Goal: Navigation & Orientation: Find specific page/section

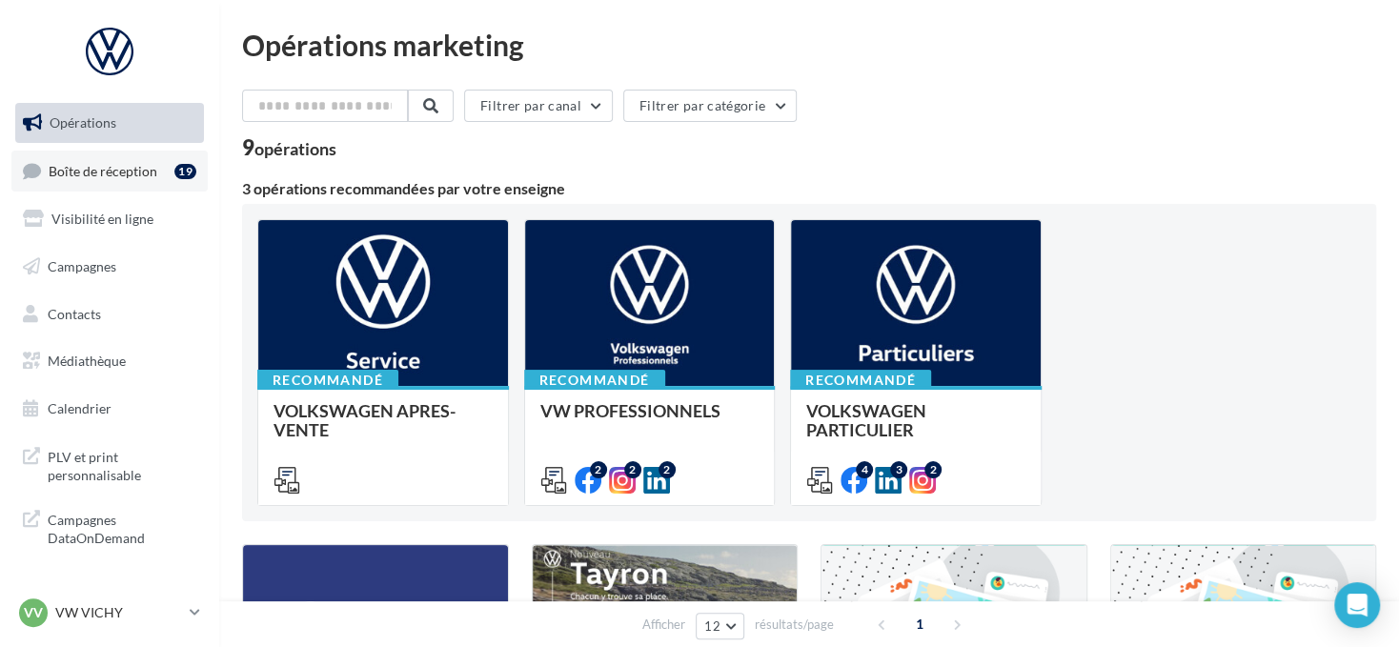
click at [165, 172] on link "Boîte de réception 19" at bounding box center [109, 171] width 196 height 41
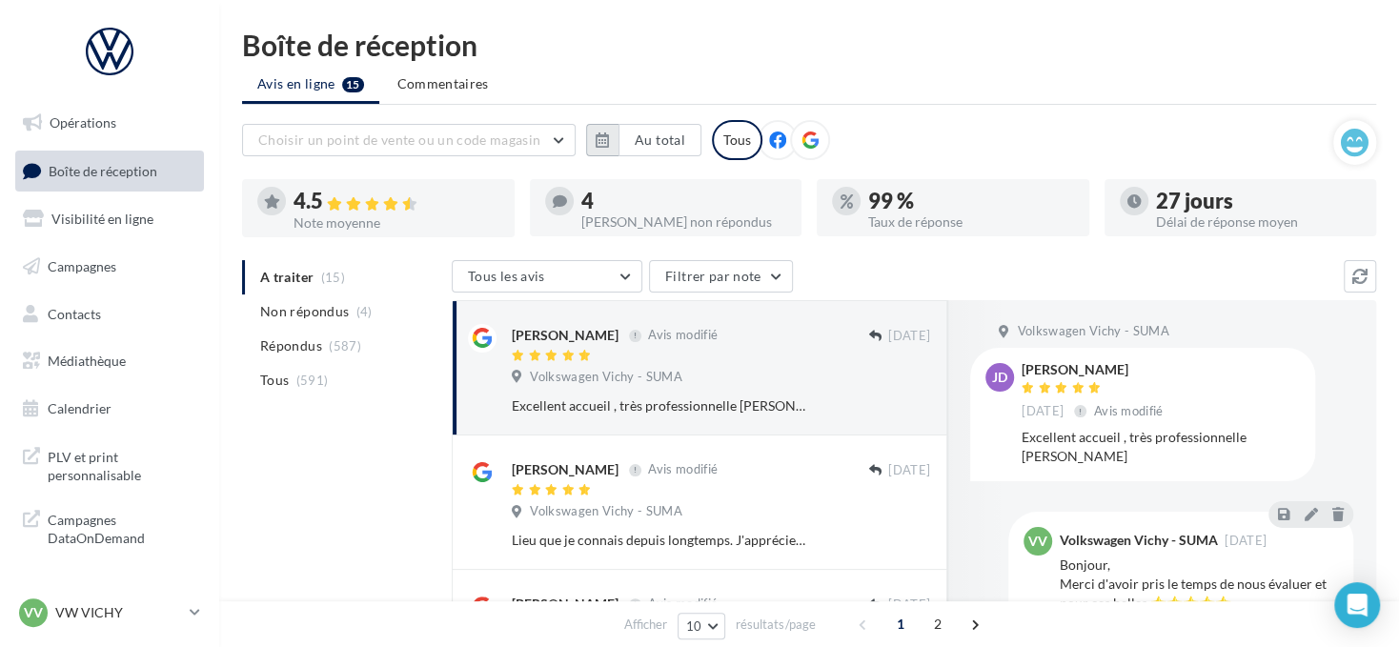
click at [611, 132] on button "button" at bounding box center [602, 140] width 32 height 32
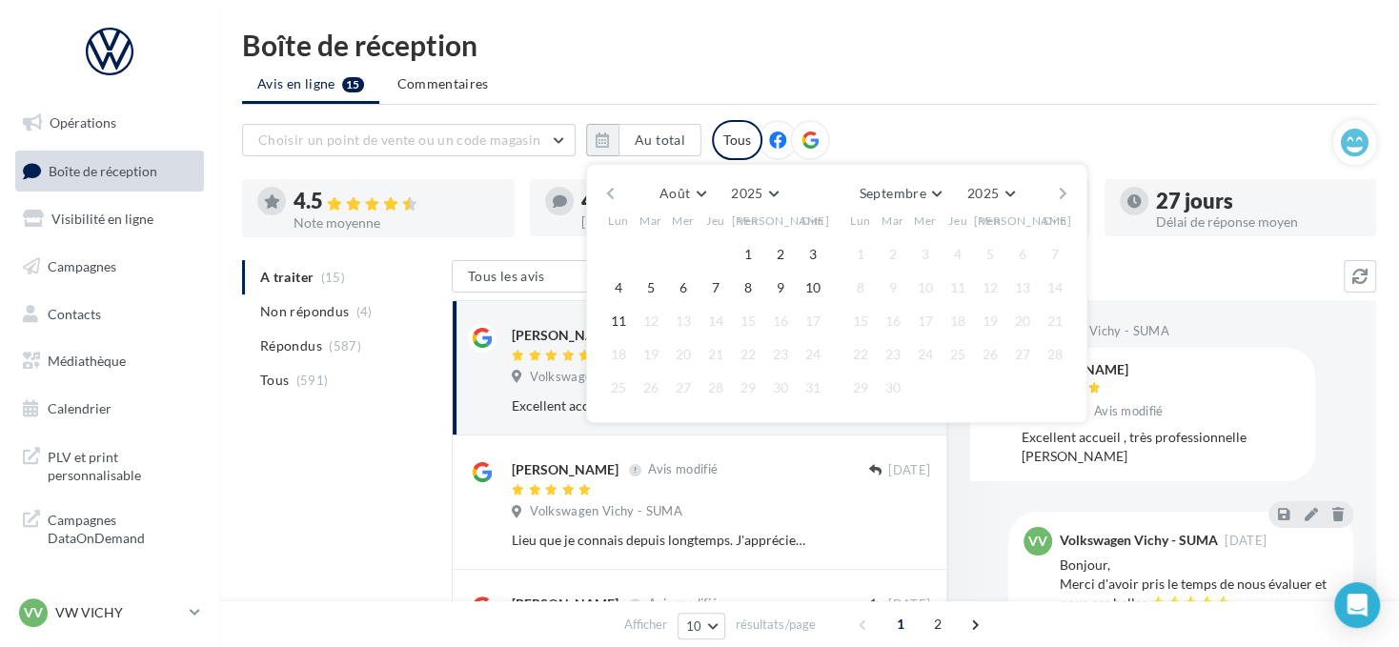
click at [609, 191] on button "button" at bounding box center [610, 193] width 16 height 27
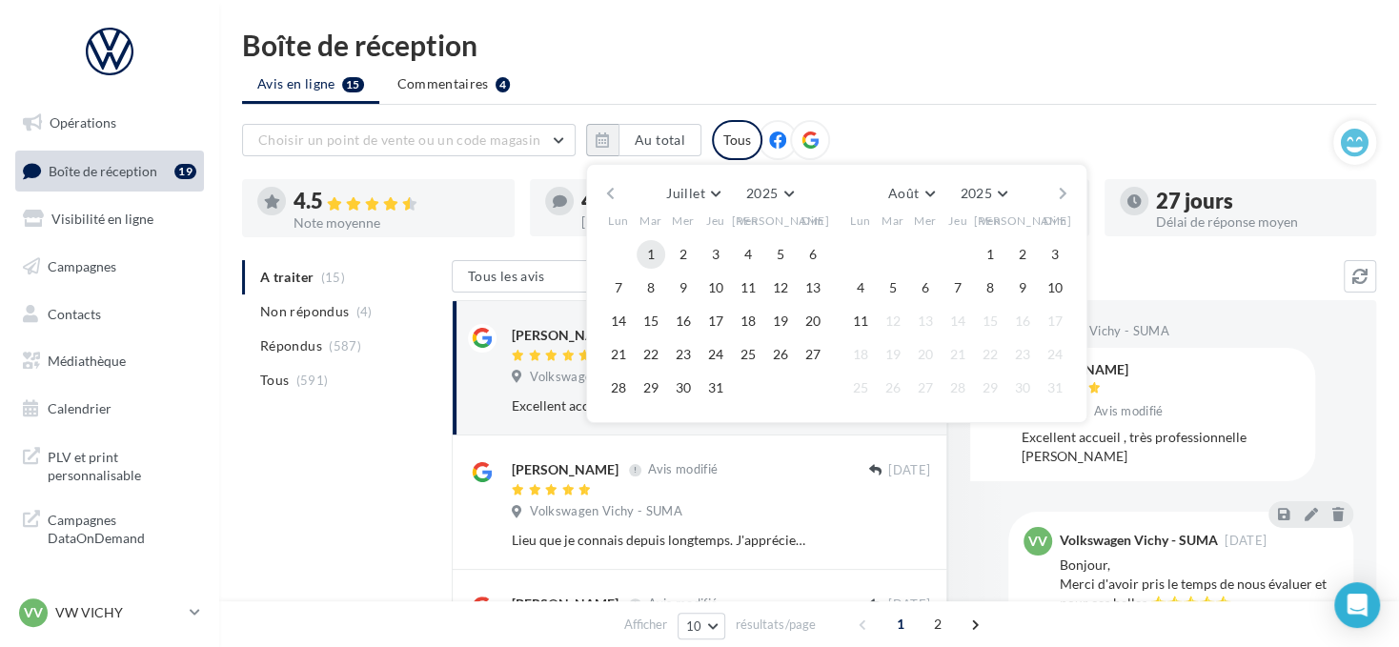
click at [657, 248] on button "1" at bounding box center [651, 254] width 29 height 29
click at [870, 323] on button "11" at bounding box center [860, 321] width 29 height 29
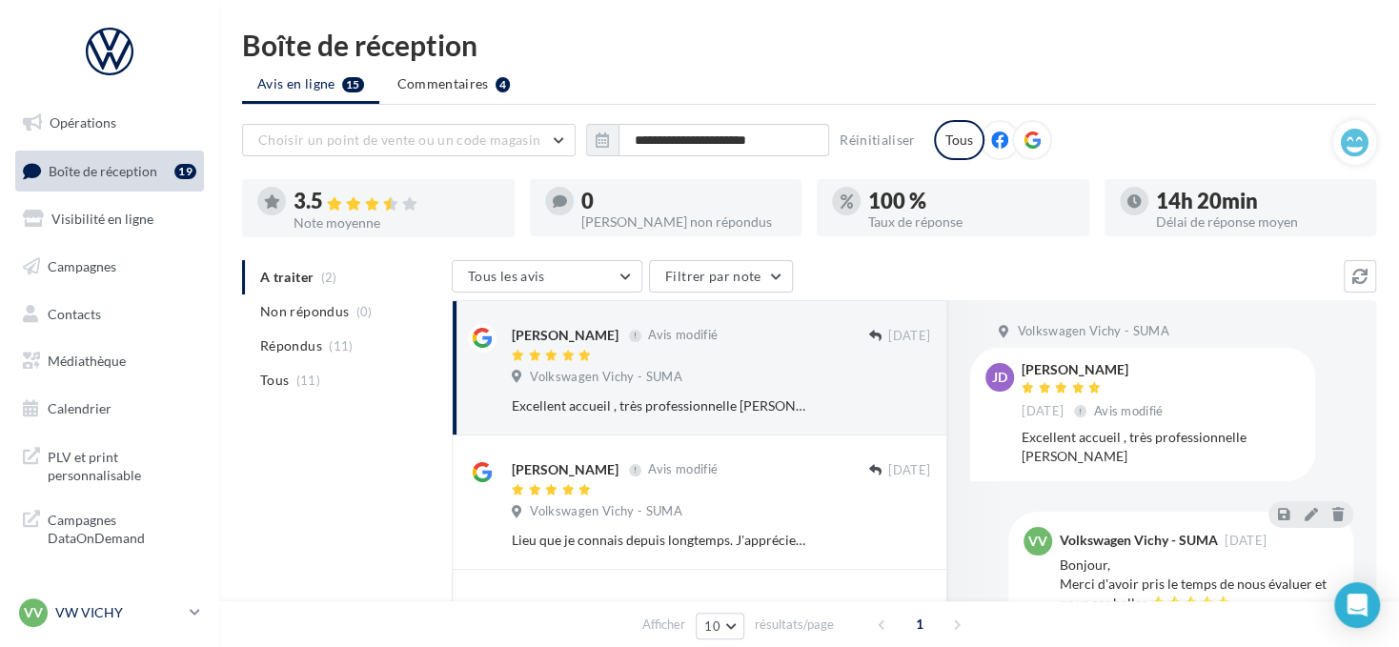
drag, startPoint x: 86, startPoint y: 608, endPoint x: 95, endPoint y: 610, distance: 9.7
click at [88, 609] on p "VW VICHY" at bounding box center [118, 612] width 127 height 19
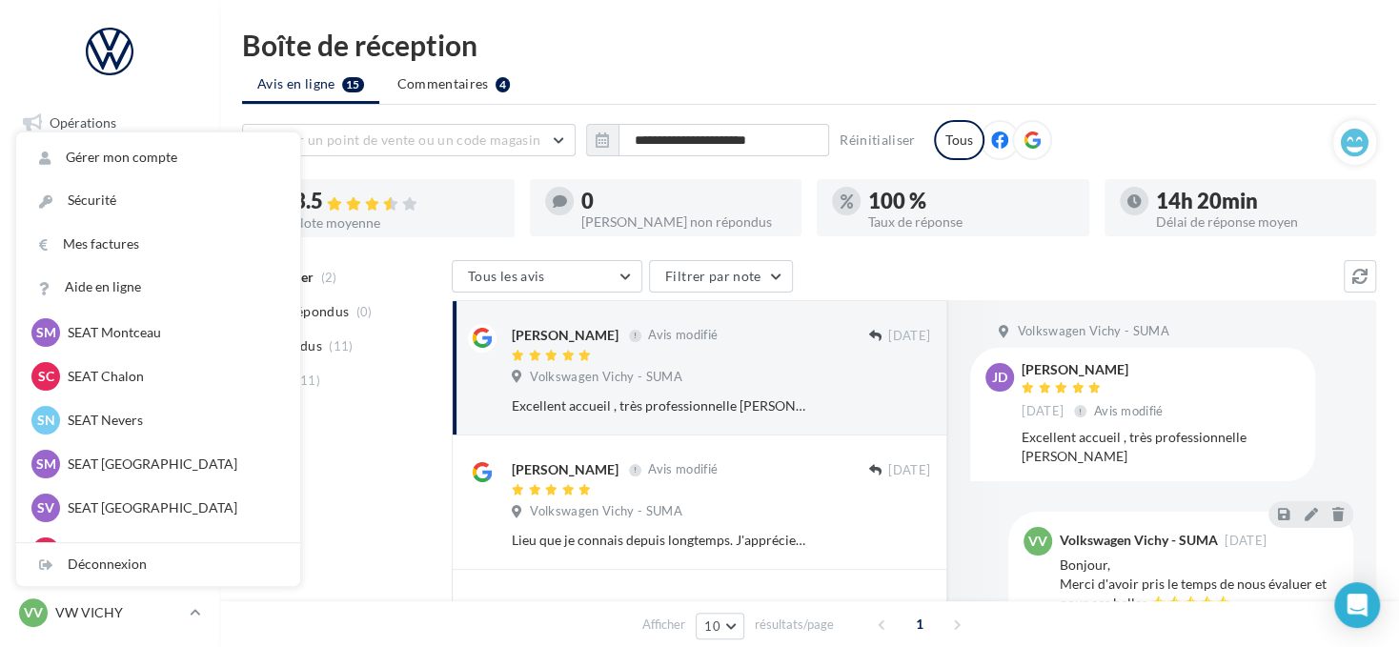
scroll to position [191, 0]
click at [365, 389] on li "Tous (11)" at bounding box center [343, 380] width 202 height 34
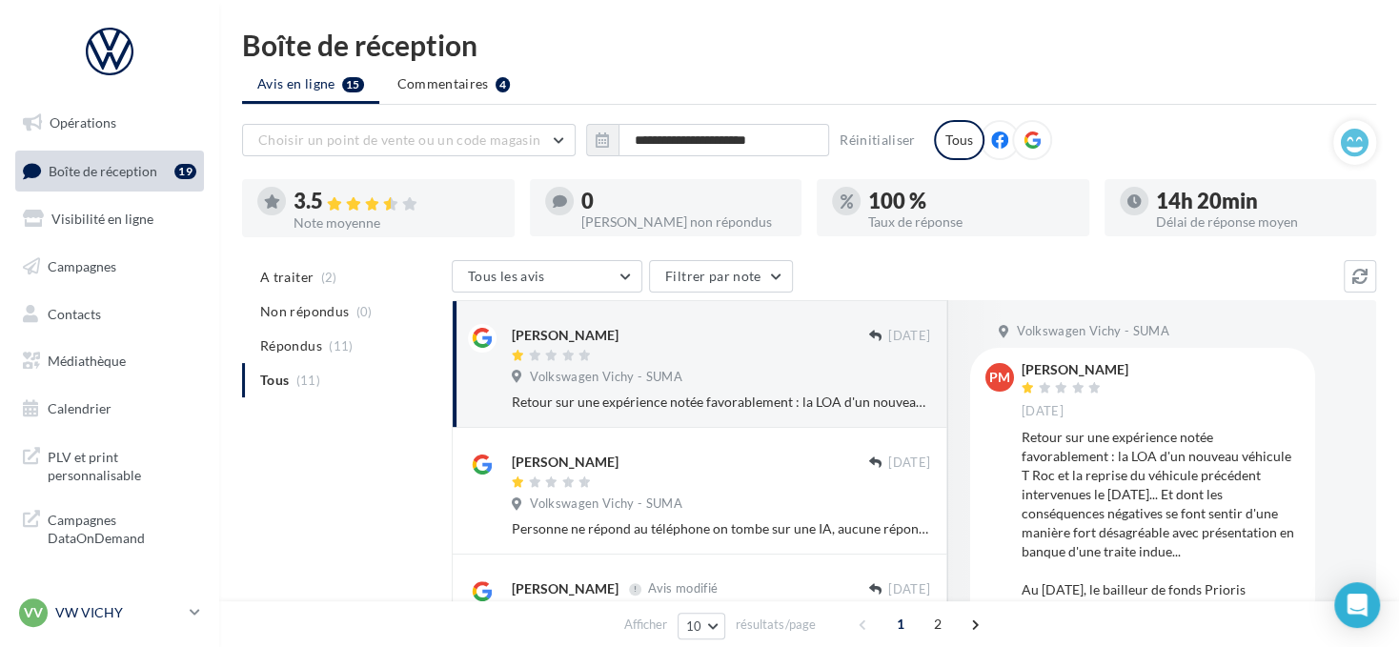
click at [144, 628] on link "VV VW VICHY vw-char-dup" at bounding box center [109, 613] width 189 height 36
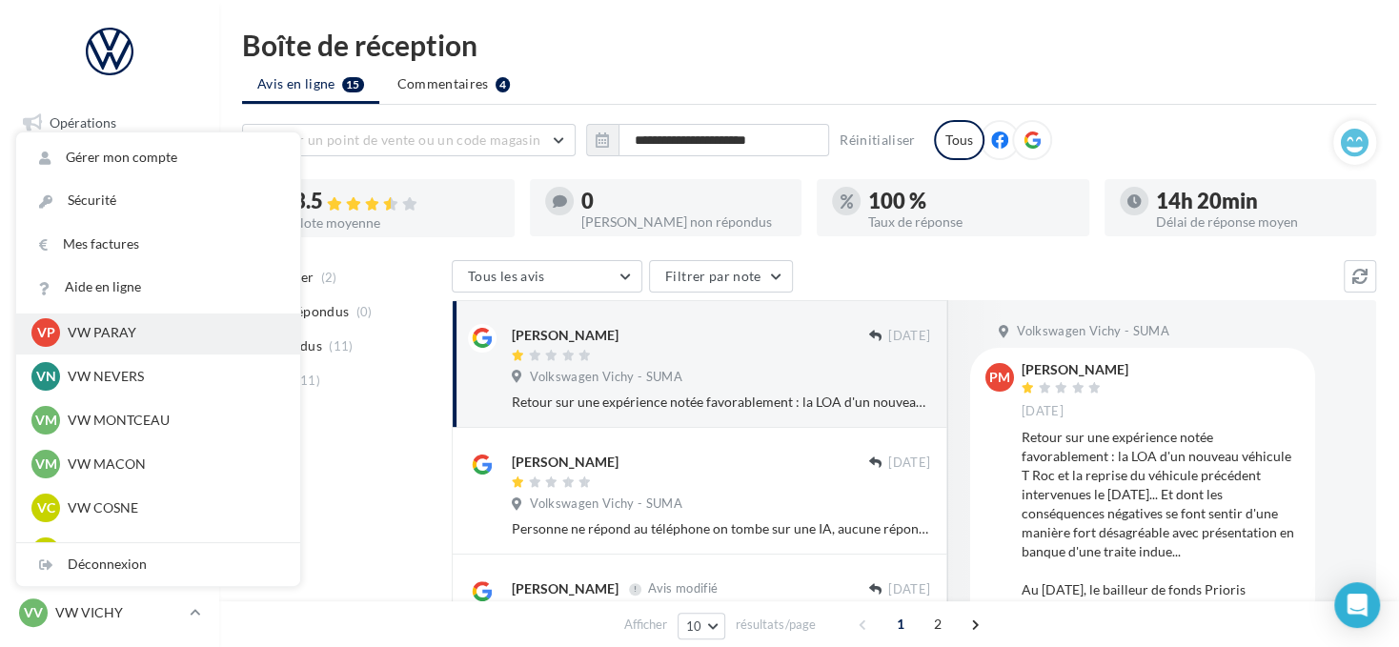
scroll to position [667, 0]
click at [180, 335] on p "VW PARAY" at bounding box center [173, 335] width 210 height 19
